Goal: Find specific page/section: Find specific page/section

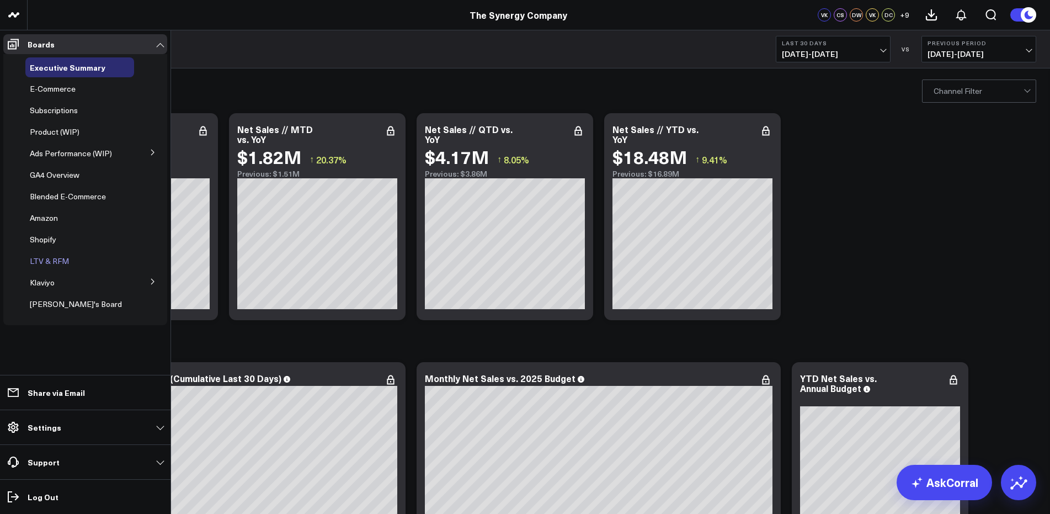
click at [72, 263] on div "LTV & RFM" at bounding box center [79, 261] width 109 height 20
click at [54, 264] on span "LTV & RFM" at bounding box center [49, 261] width 39 height 10
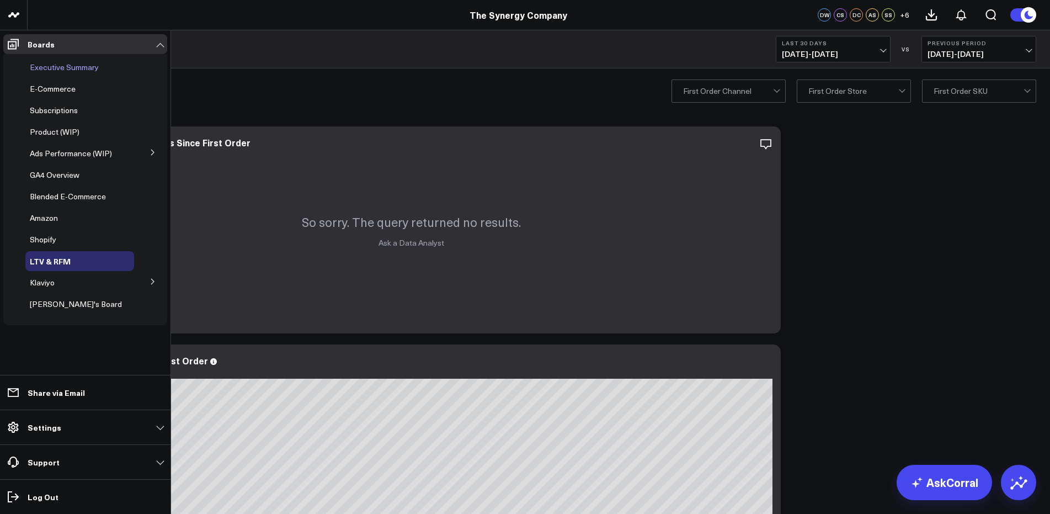
click at [52, 70] on span "Executive Summary" at bounding box center [64, 67] width 69 height 10
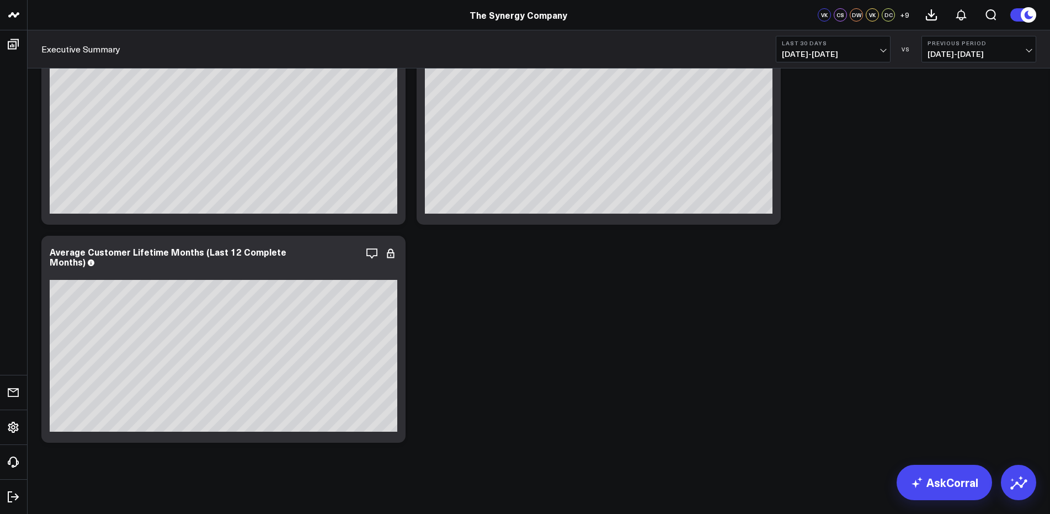
scroll to position [2462, 0]
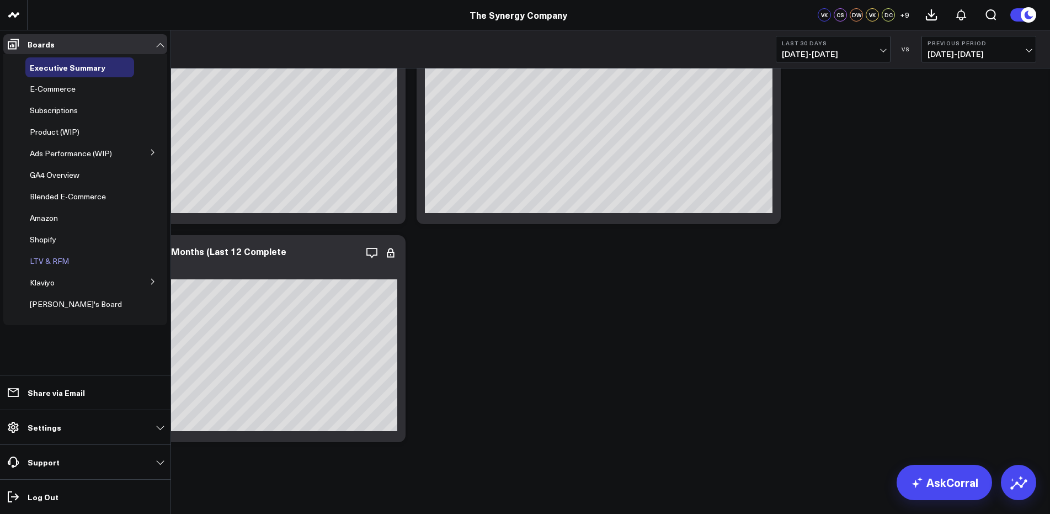
click at [50, 262] on span "LTV & RFM" at bounding box center [49, 261] width 39 height 10
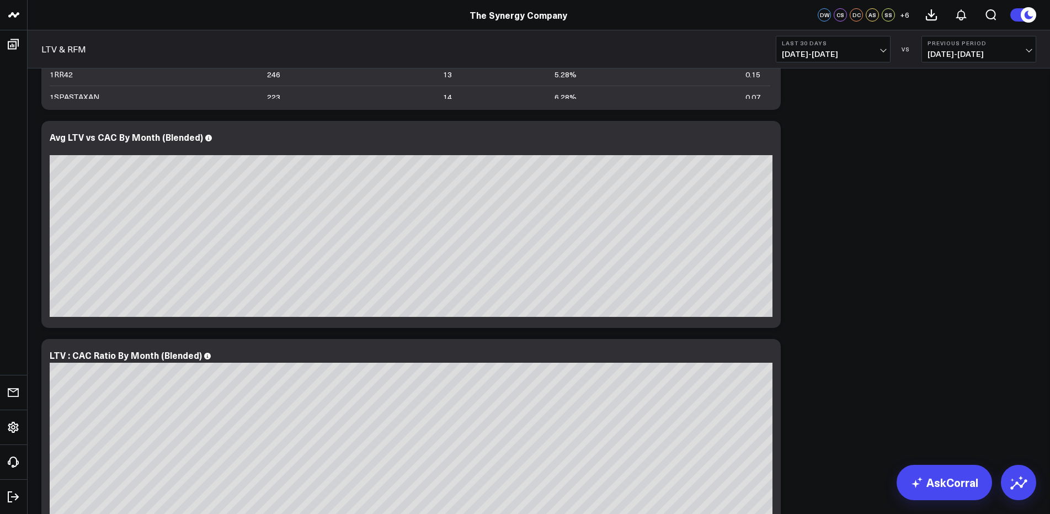
scroll to position [1688, 0]
